Goal: Information Seeking & Learning: Learn about a topic

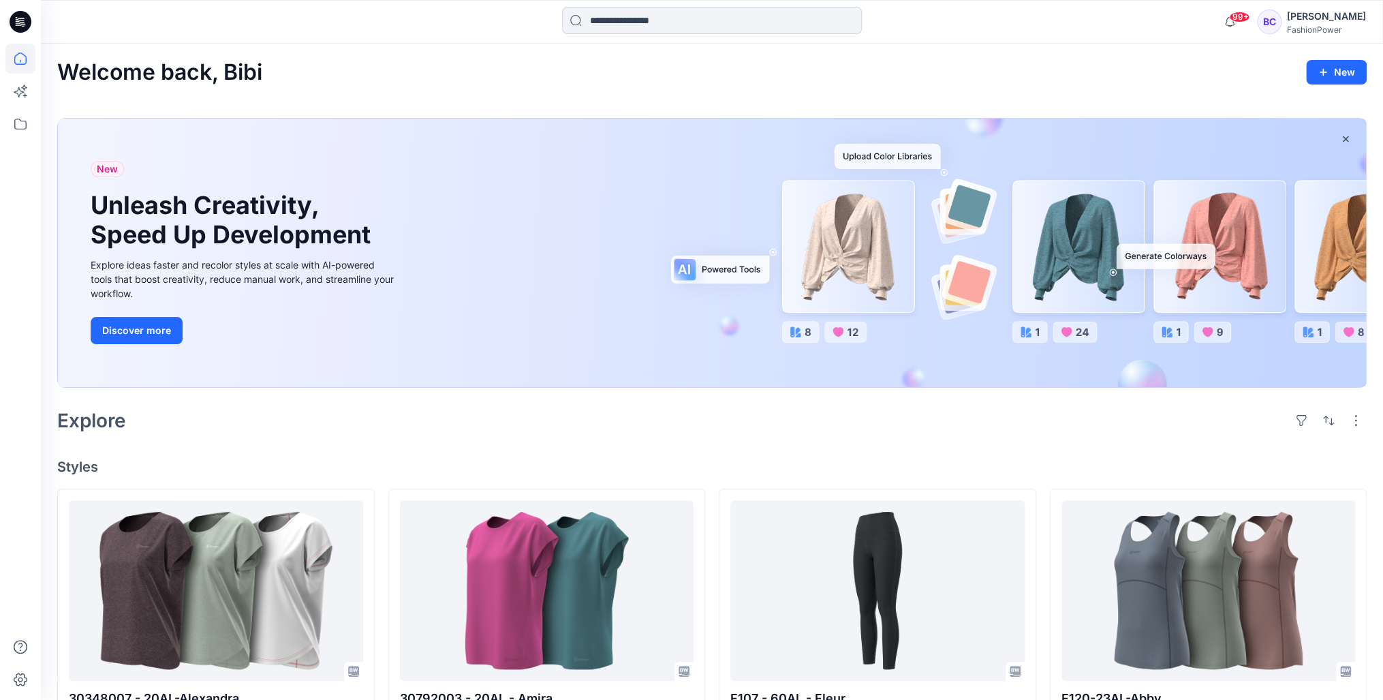
click at [662, 32] on input at bounding box center [712, 20] width 300 height 27
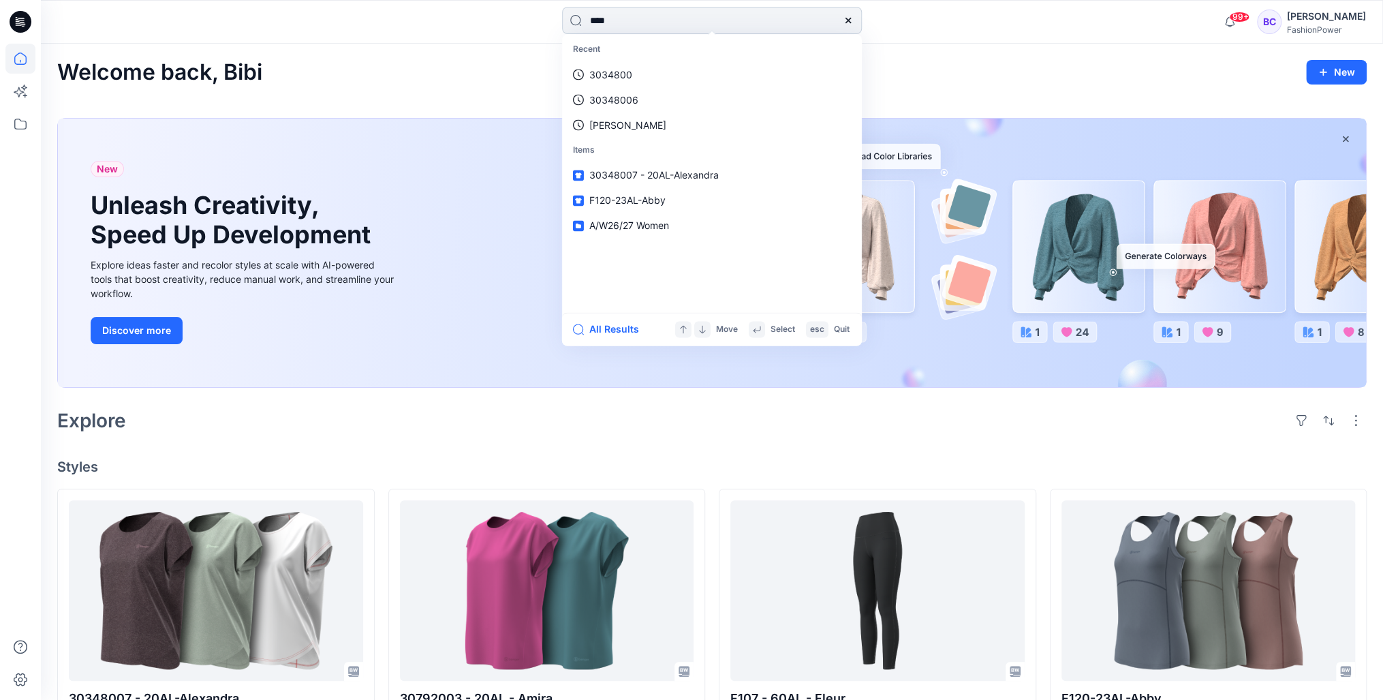
type input "*****"
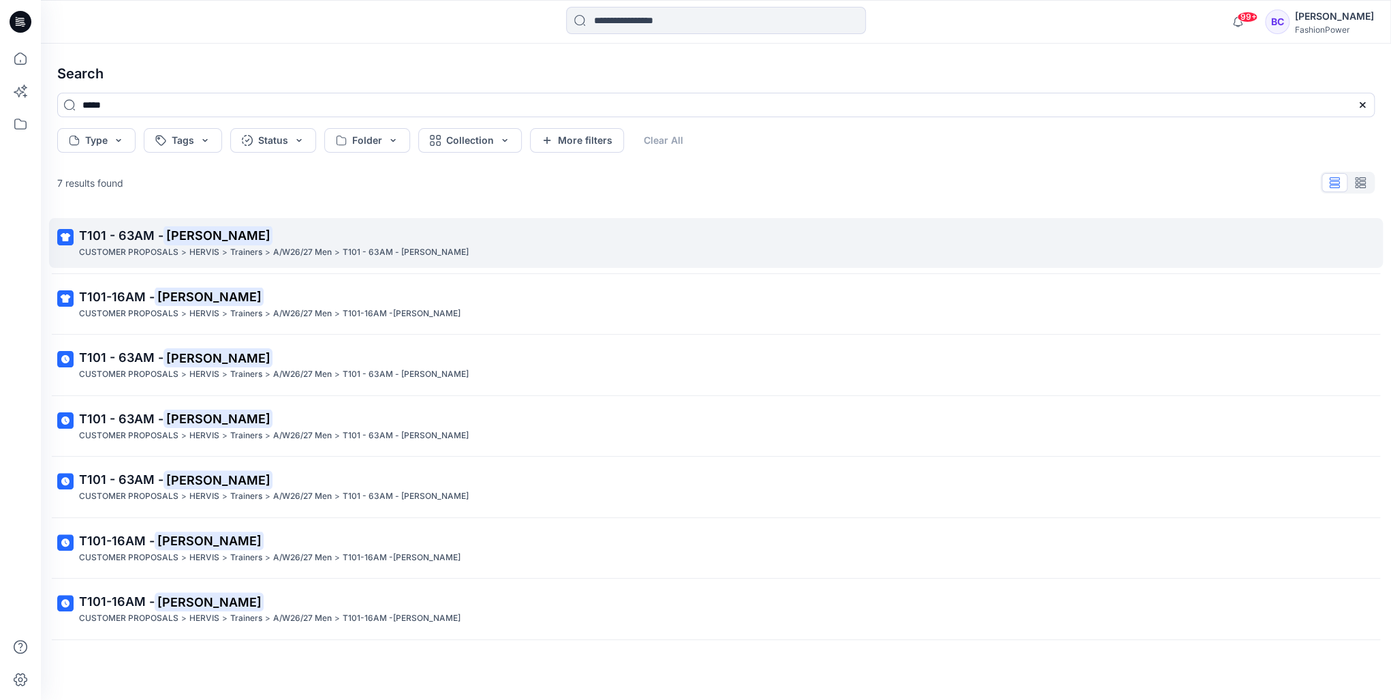
click at [305, 241] on p "T101 - 63AM - [PERSON_NAME]" at bounding box center [714, 235] width 1271 height 19
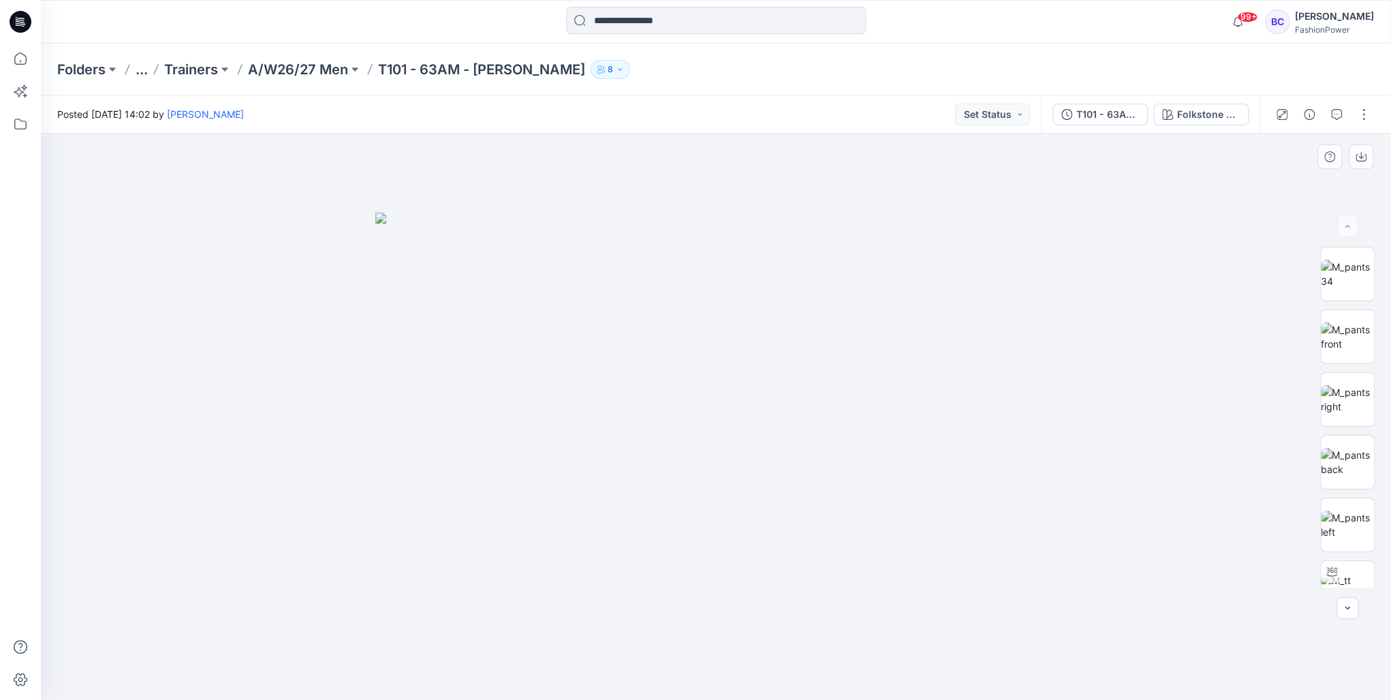
drag, startPoint x: 566, startPoint y: 312, endPoint x: 608, endPoint y: 259, distance: 67.9
click at [566, 309] on img at bounding box center [715, 457] width 681 height 488
drag, startPoint x: 861, startPoint y: 312, endPoint x: 870, endPoint y: 316, distance: 10.4
click at [870, 316] on img at bounding box center [715, 457] width 681 height 488
drag, startPoint x: 854, startPoint y: 293, endPoint x: 848, endPoint y: 245, distance: 48.9
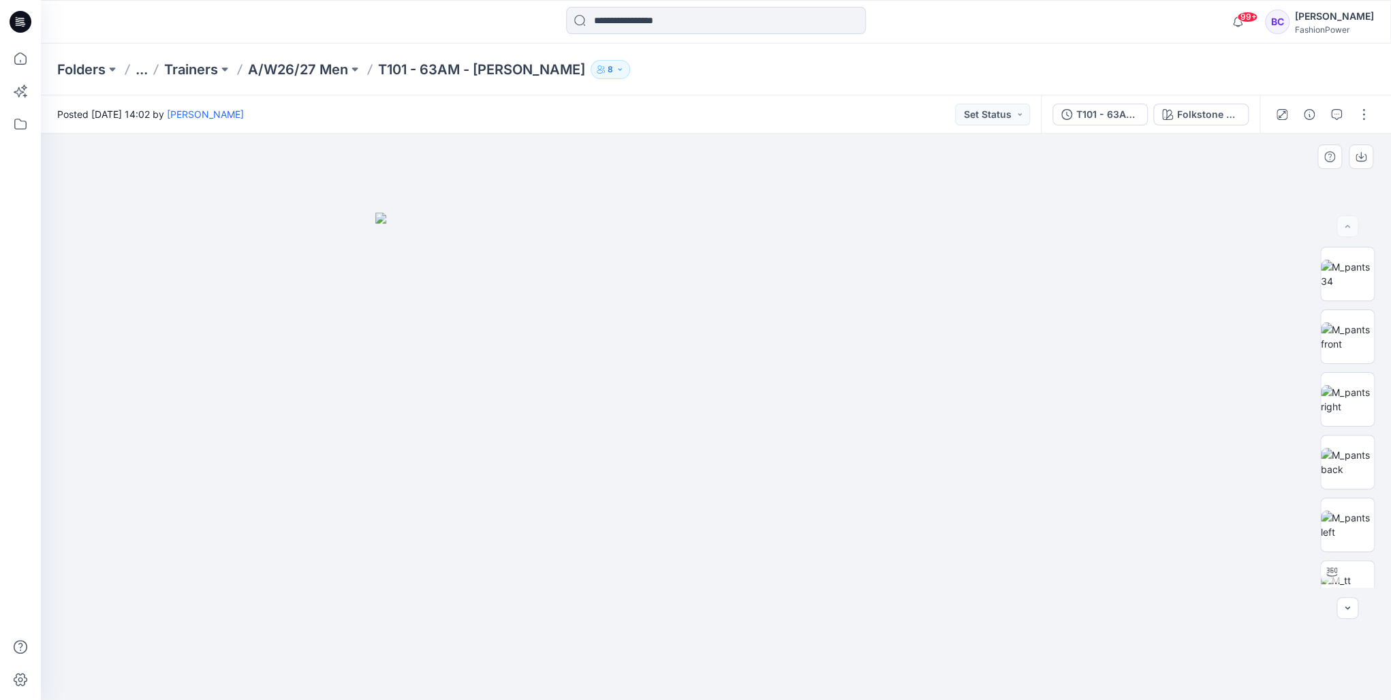
click at [848, 245] on img at bounding box center [715, 457] width 681 height 488
click at [928, 253] on img at bounding box center [715, 457] width 681 height 488
click at [935, 260] on img at bounding box center [715, 457] width 681 height 488
click at [869, 631] on div at bounding box center [716, 417] width 1351 height 566
click at [664, 668] on div at bounding box center [716, 417] width 1351 height 566
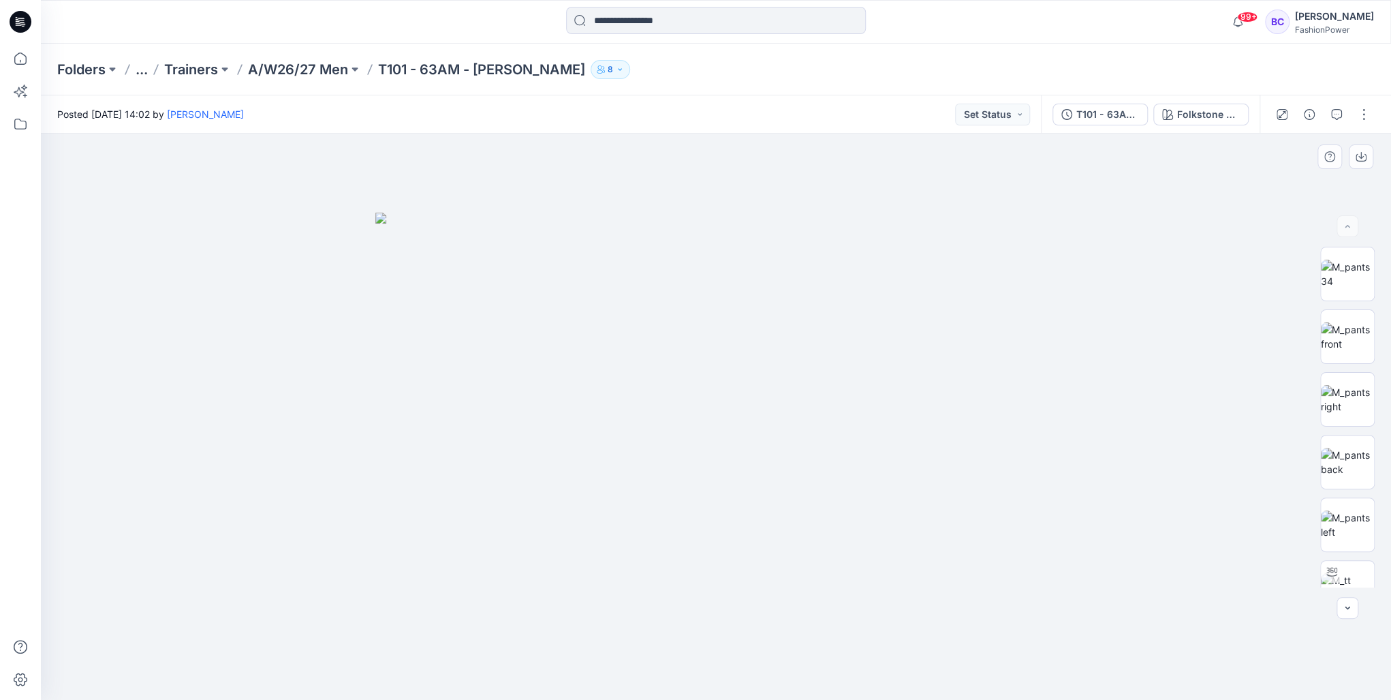
drag, startPoint x: 818, startPoint y: 434, endPoint x: 865, endPoint y: 365, distance: 83.3
click at [860, 312] on img at bounding box center [715, 457] width 681 height 488
